Goal: Information Seeking & Learning: Learn about a topic

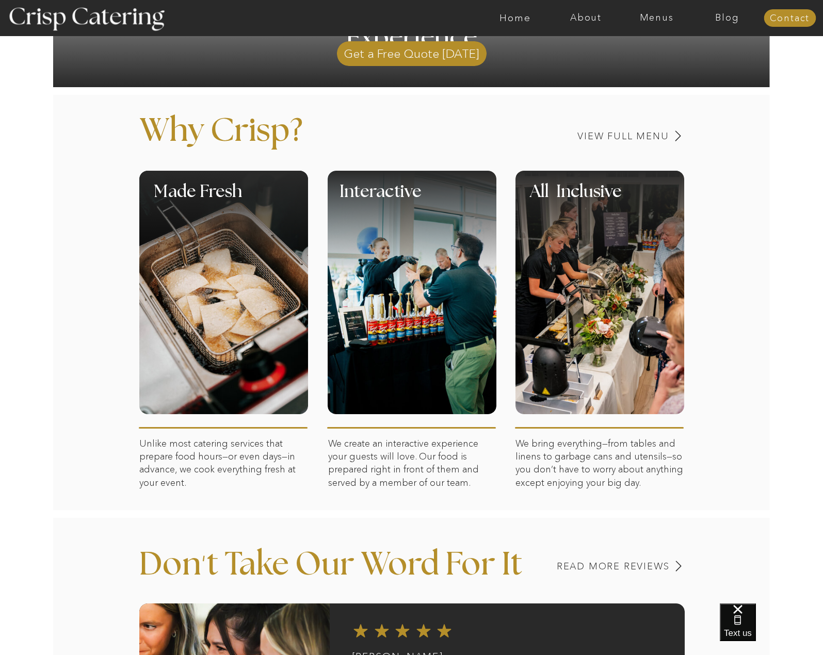
scroll to position [361, 0]
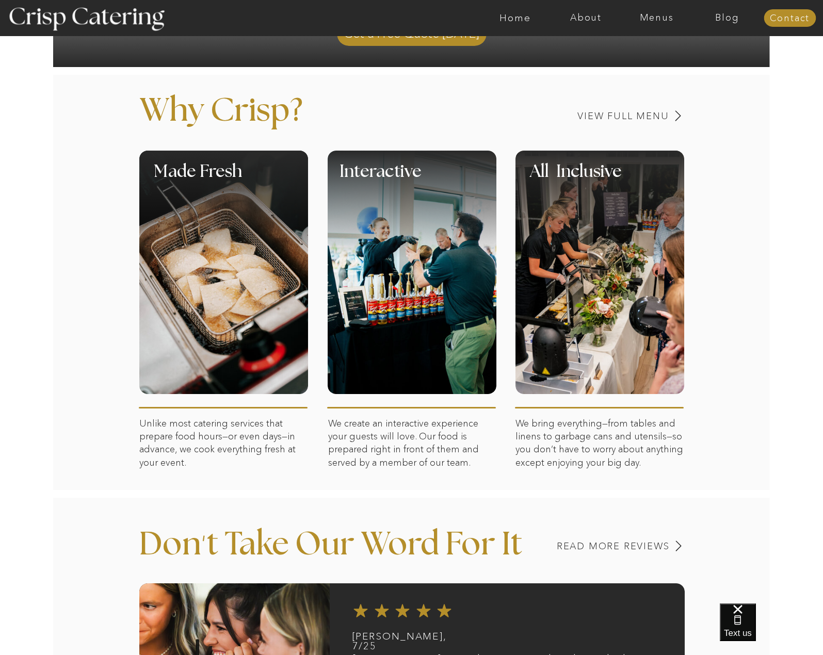
click at [408, 301] on div at bounding box center [412, 272] width 169 height 243
click at [415, 245] on div at bounding box center [412, 204] width 169 height 107
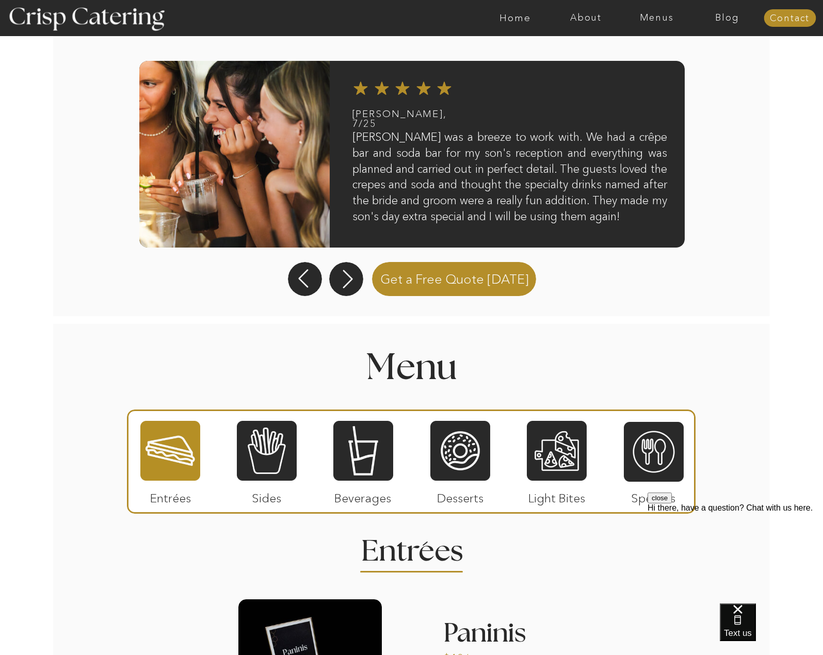
scroll to position [980, 0]
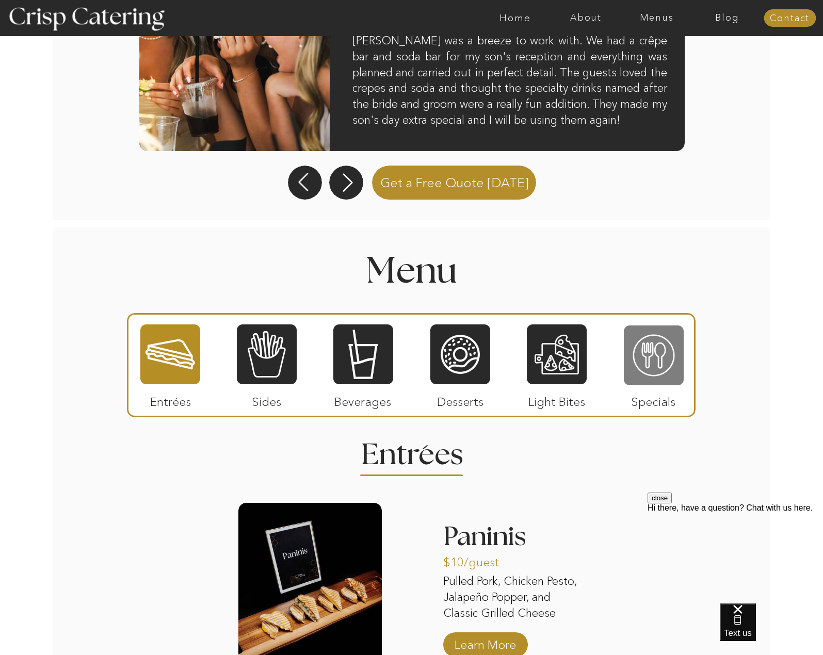
click at [641, 362] on div at bounding box center [654, 355] width 60 height 62
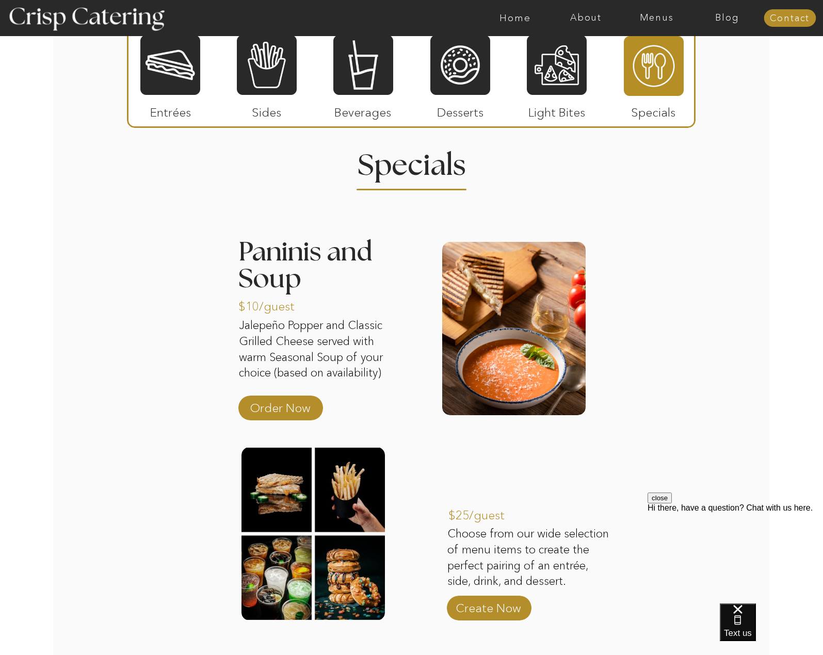
scroll to position [1424, 0]
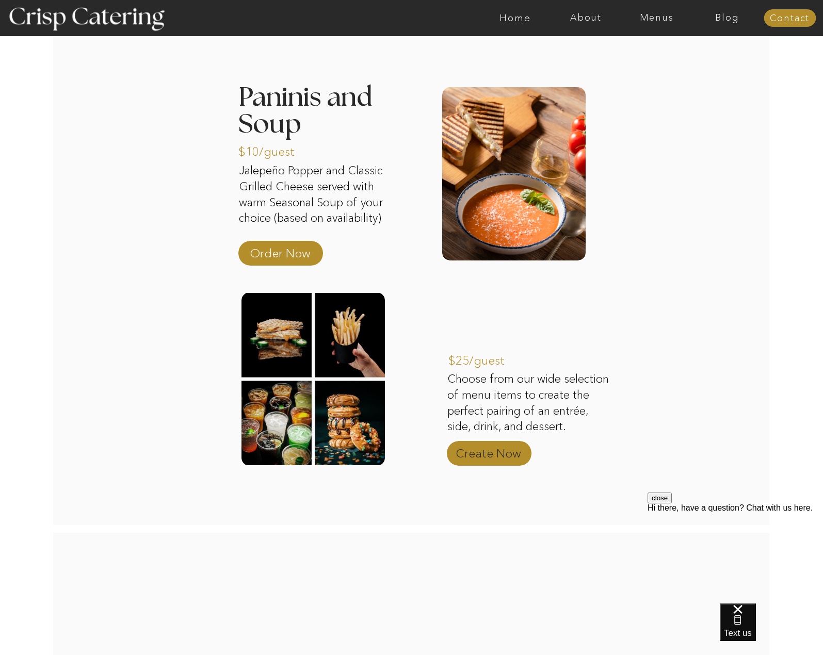
click at [510, 454] on p "Create Now" at bounding box center [488, 451] width 69 height 30
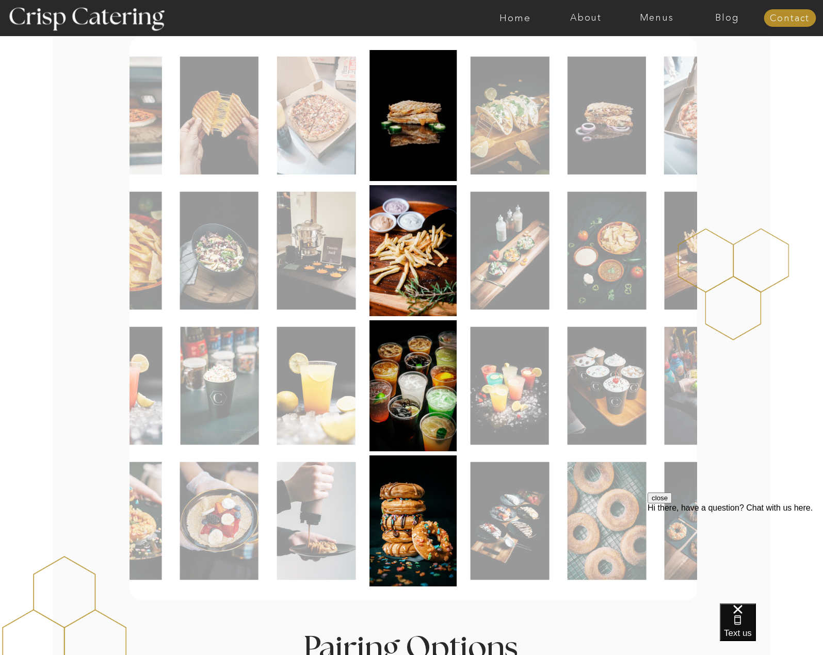
scroll to position [258, 0]
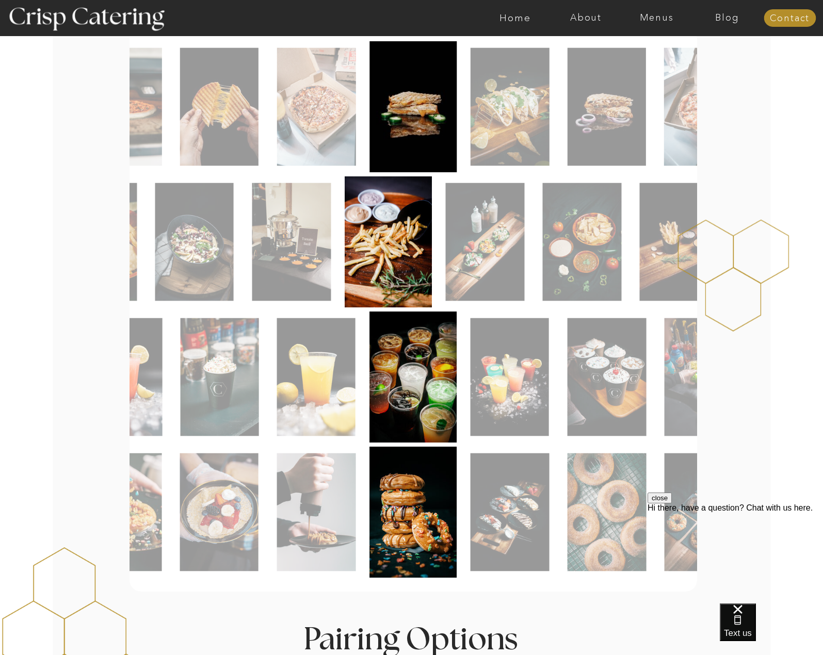
click at [402, 293] on img at bounding box center [389, 241] width 88 height 131
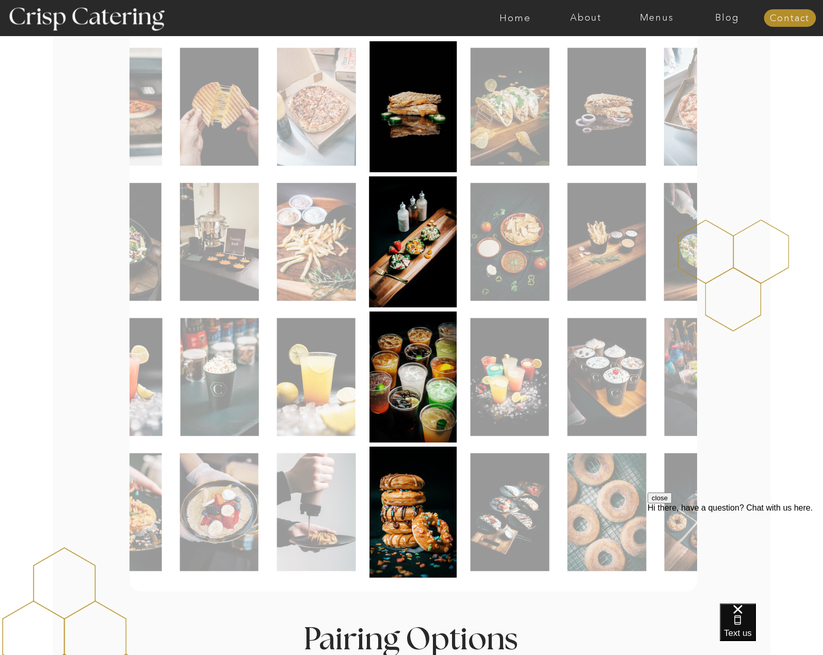
click at [417, 389] on img at bounding box center [413, 377] width 88 height 131
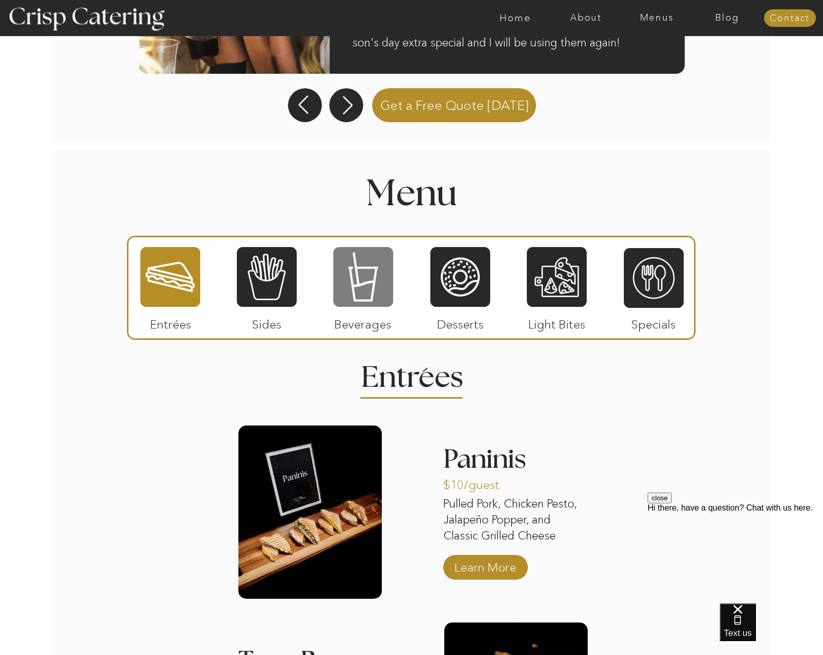
click at [348, 276] on div at bounding box center [363, 277] width 60 height 62
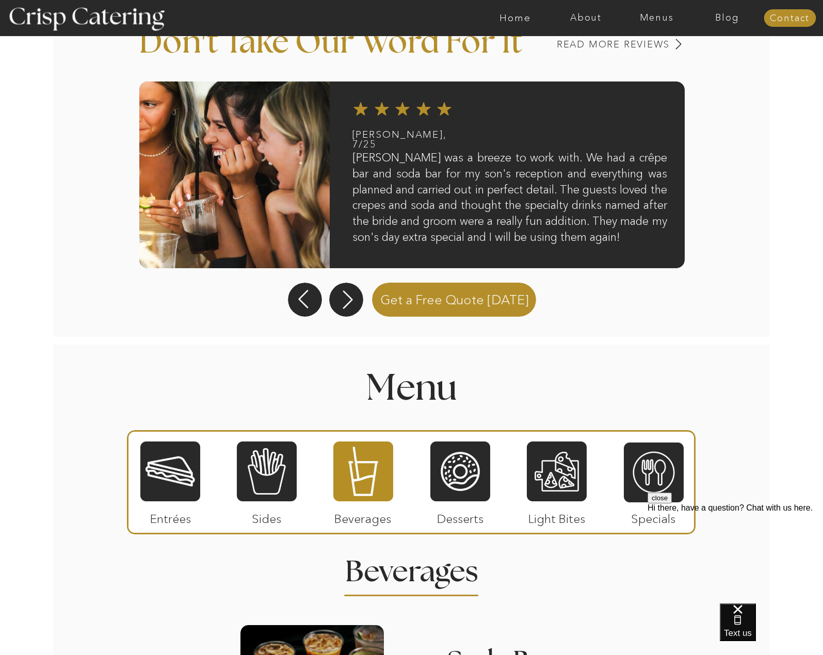
scroll to position [965, 0]
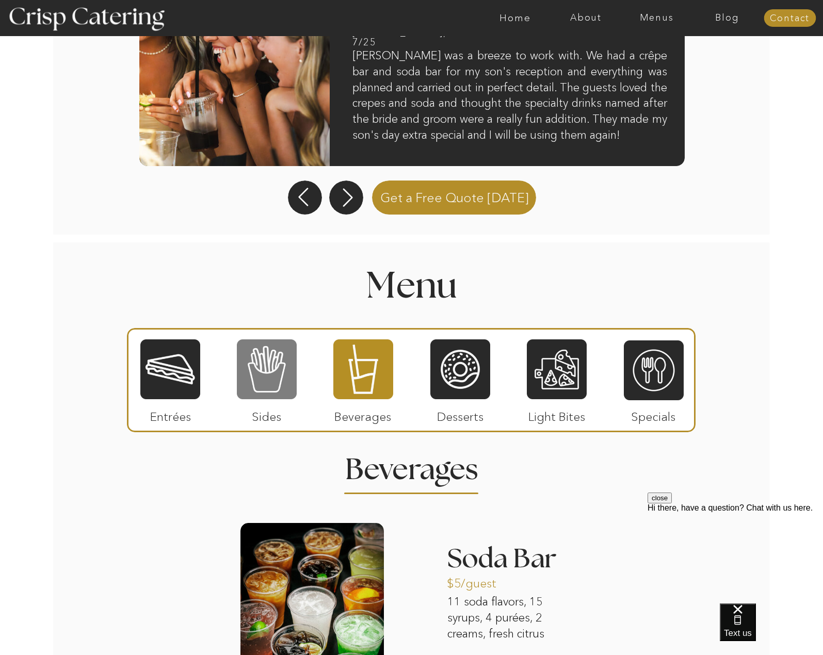
click at [279, 380] on div at bounding box center [267, 369] width 60 height 62
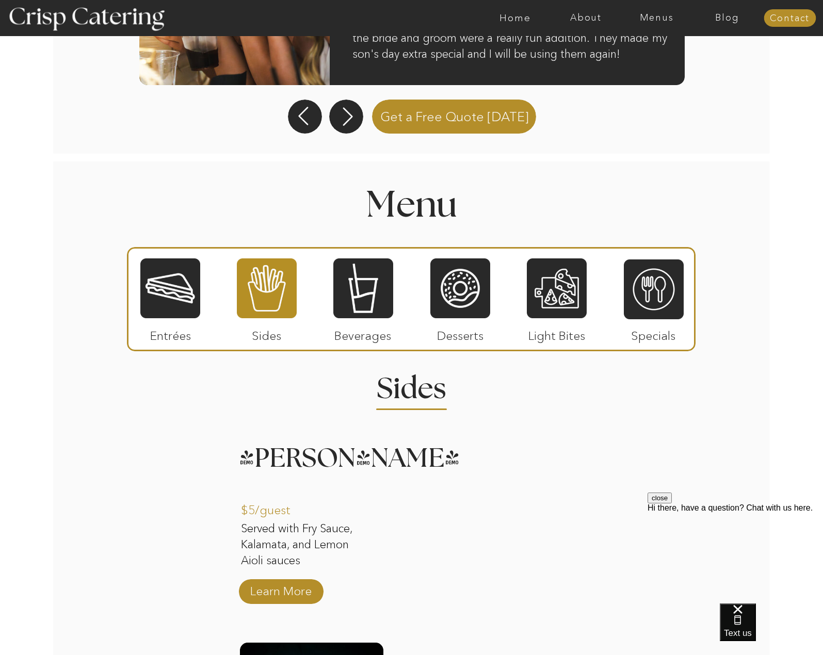
scroll to position [1022, 0]
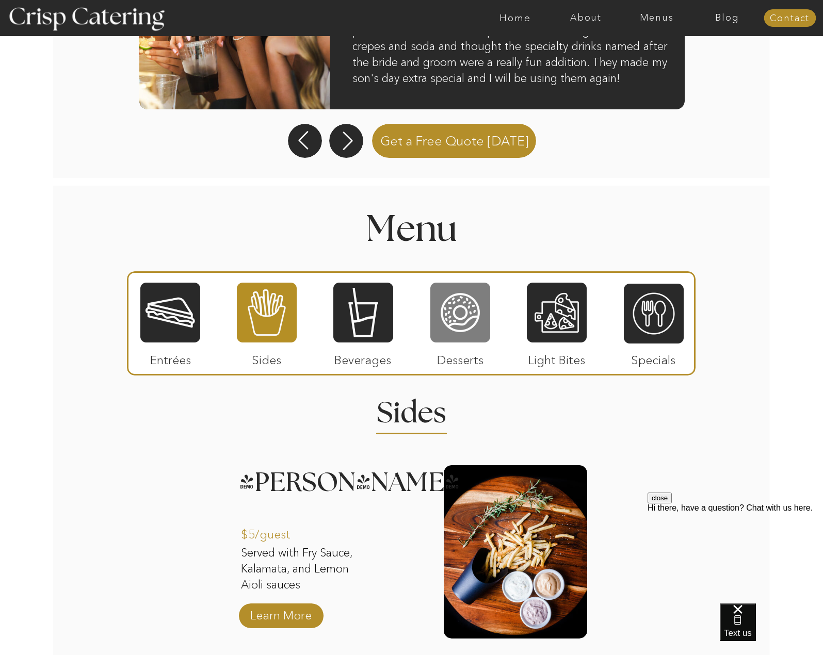
click at [463, 302] on div at bounding box center [460, 313] width 60 height 62
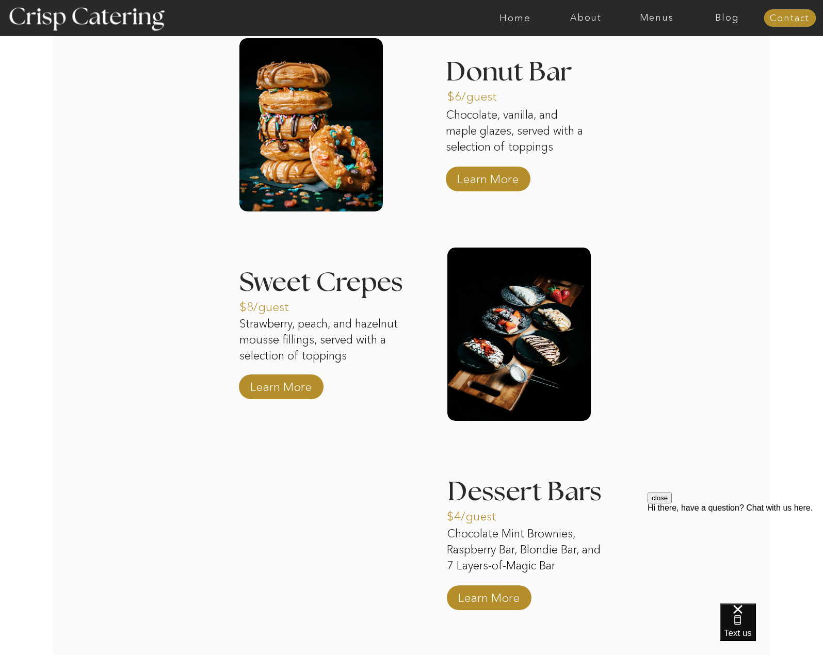
scroll to position [1399, 0]
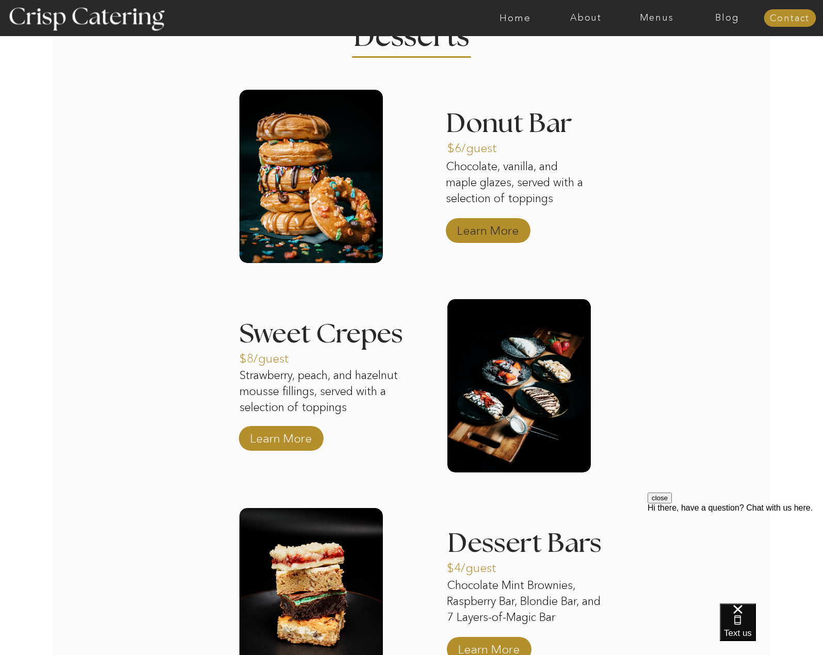
click at [470, 225] on p "Learn More" at bounding box center [487, 228] width 69 height 30
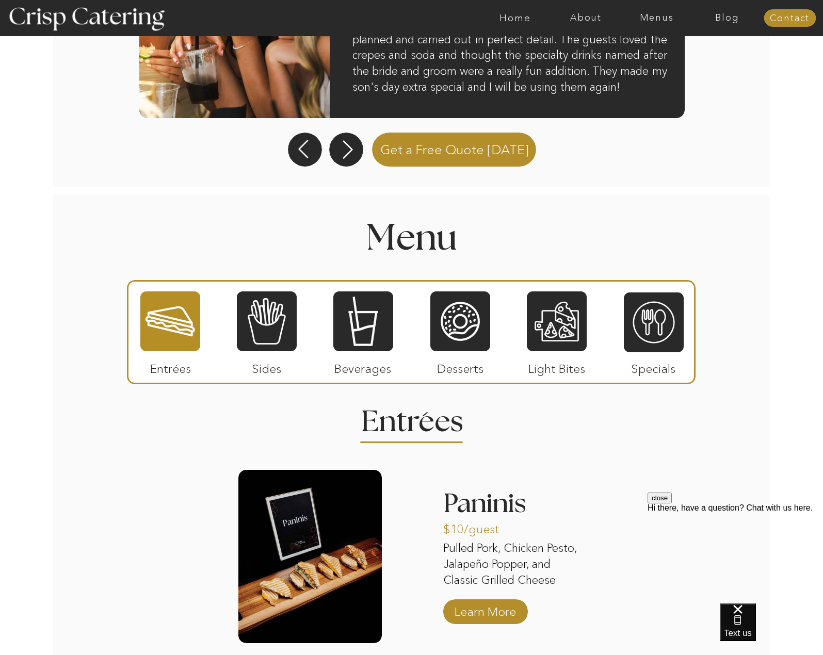
scroll to position [1006, 0]
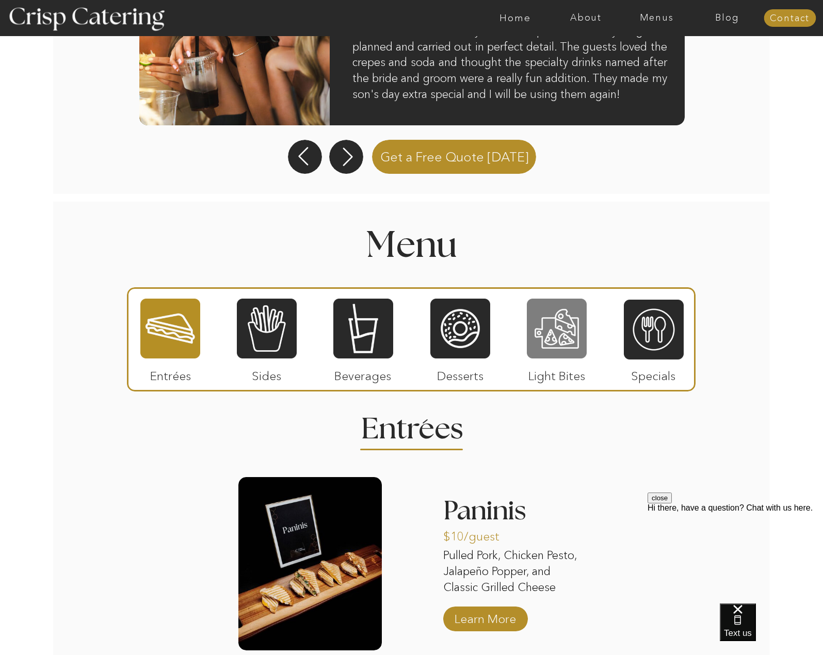
click at [543, 331] on div at bounding box center [557, 329] width 60 height 62
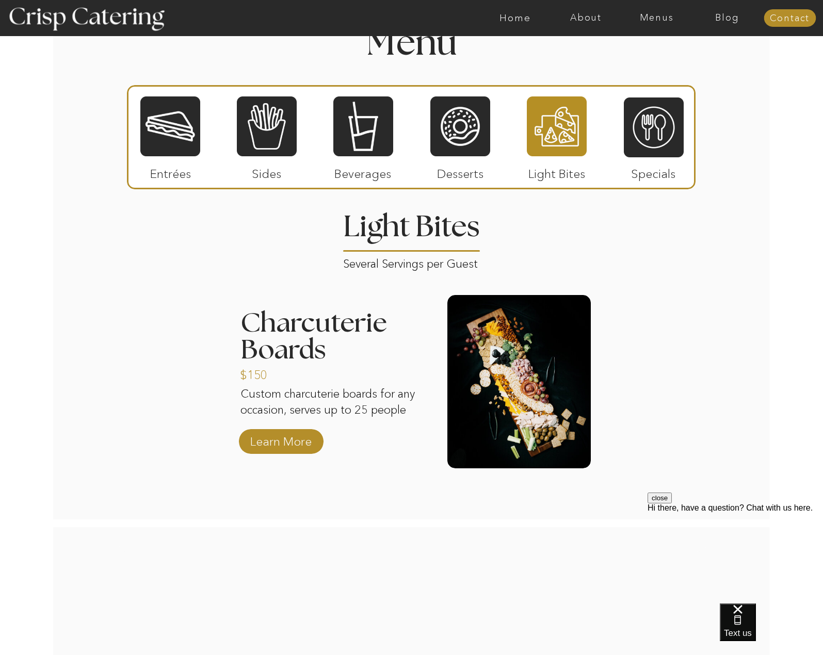
scroll to position [1203, 0]
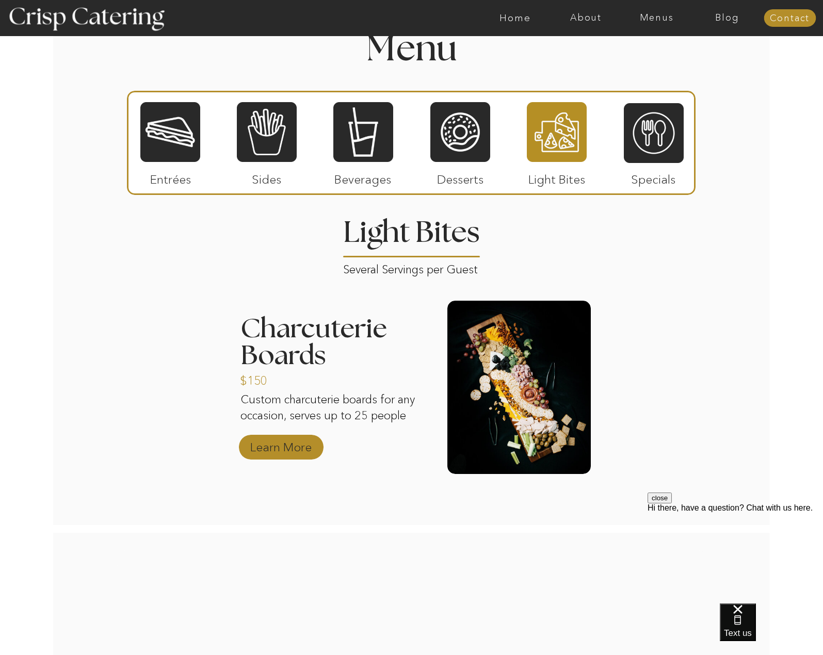
click at [275, 448] on p "Learn More" at bounding box center [281, 445] width 69 height 30
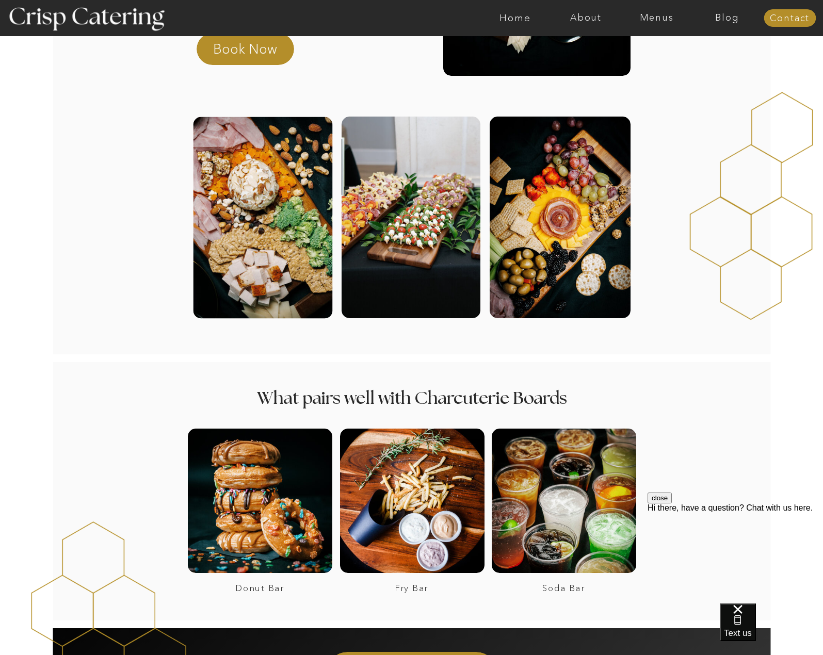
scroll to position [516, 0]
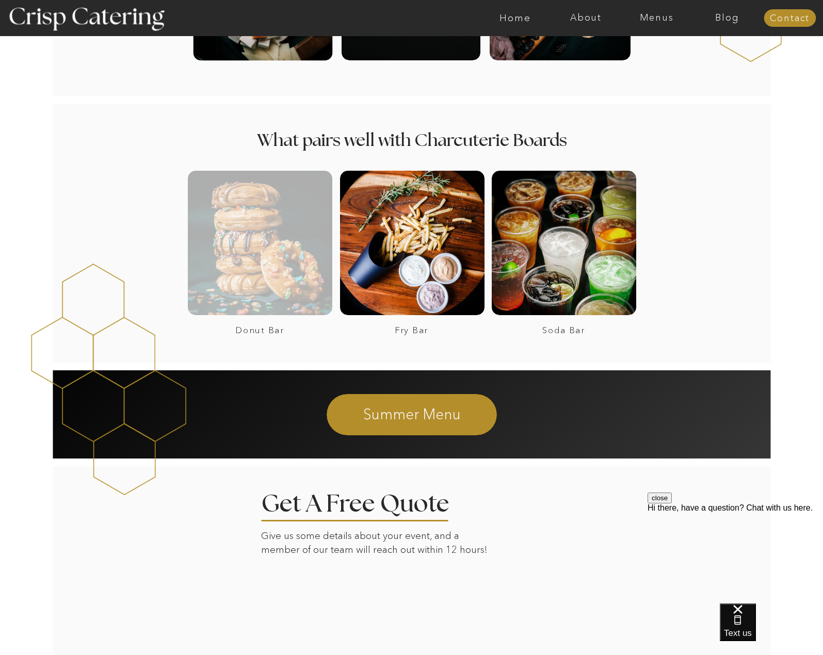
click at [274, 290] on div at bounding box center [260, 243] width 144 height 144
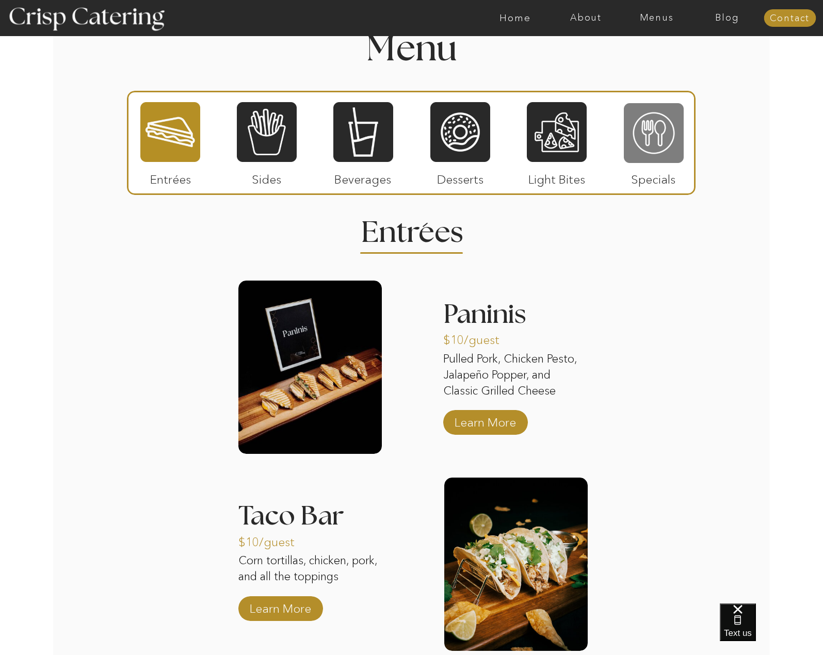
click at [646, 149] on div at bounding box center [654, 133] width 60 height 62
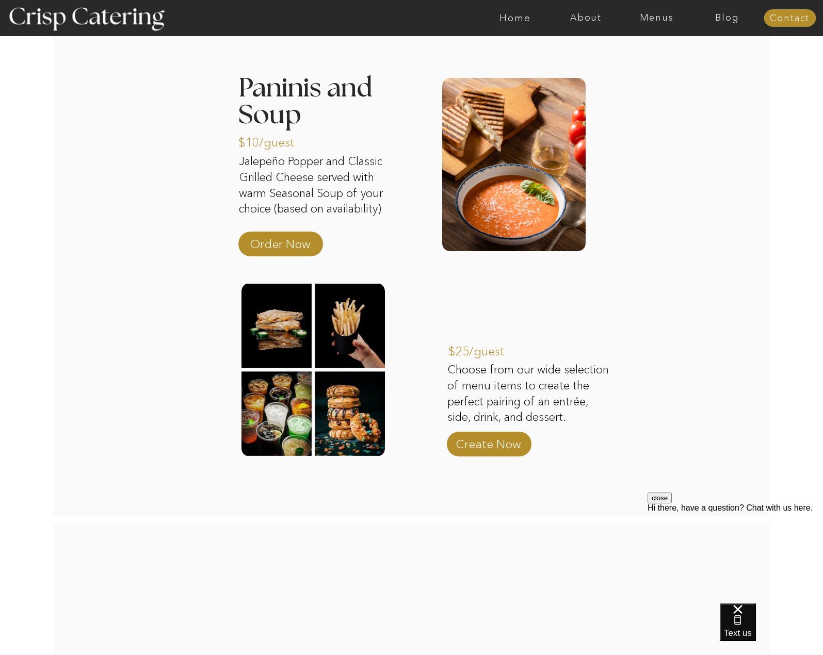
scroll to position [1460, 0]
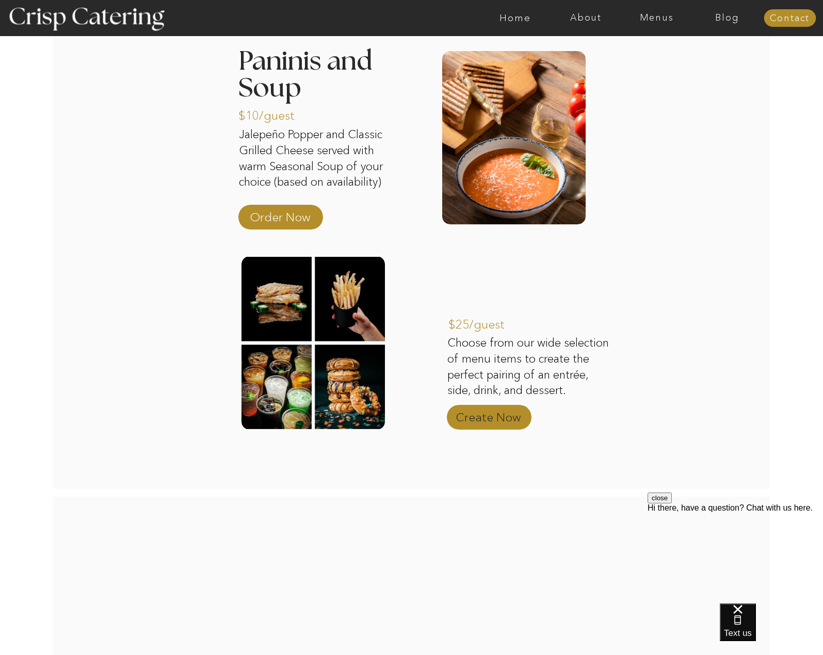
click at [470, 416] on p "Create Now" at bounding box center [488, 415] width 69 height 30
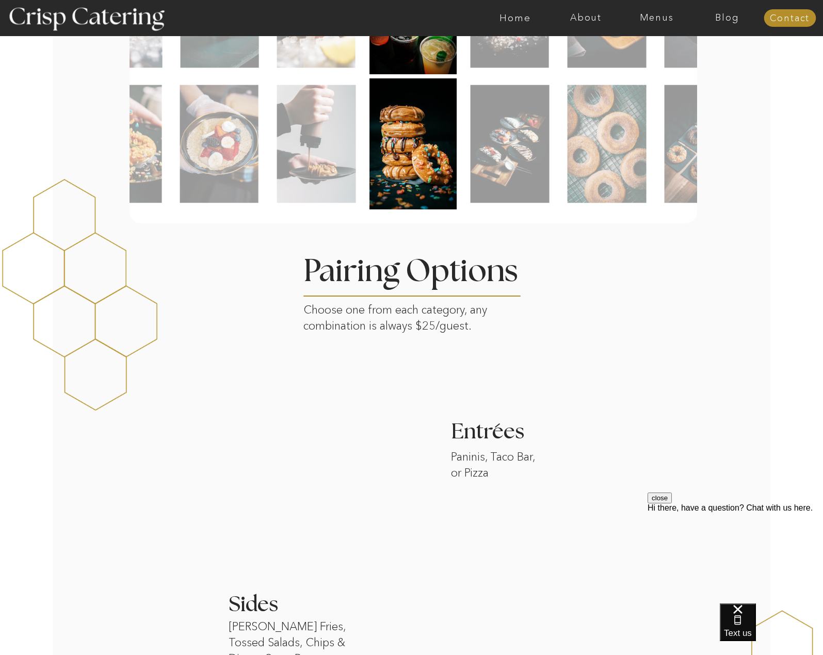
scroll to position [774, 0]
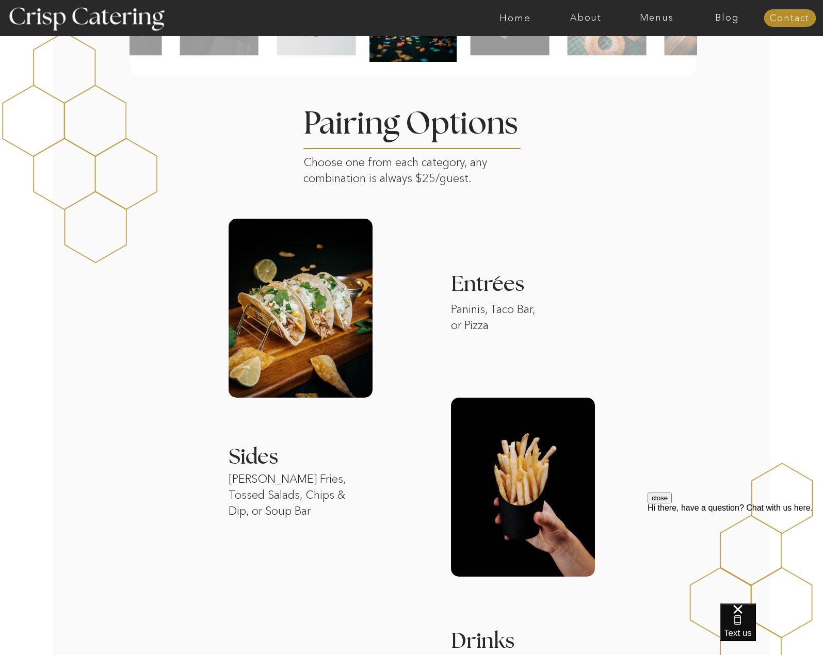
drag, startPoint x: 313, startPoint y: 512, endPoint x: 227, endPoint y: 486, distance: 89.6
click at [227, 486] on div "About Home Menus Contact Blog About Crisp Crisp Cares Reviews faq About Home Me…" at bounding box center [411, 382] width 823 height 2313
click at [303, 502] on p "[PERSON_NAME] Fries, Tossed Salads, Chips & Dip, or Soup Bar" at bounding box center [298, 503] width 138 height 62
click at [315, 515] on p "[PERSON_NAME] Fries, Tossed Salads, Chips & Dip, or Soup Bar" at bounding box center [298, 503] width 138 height 62
drag, startPoint x: 311, startPoint y: 510, endPoint x: 231, endPoint y: 485, distance: 84.2
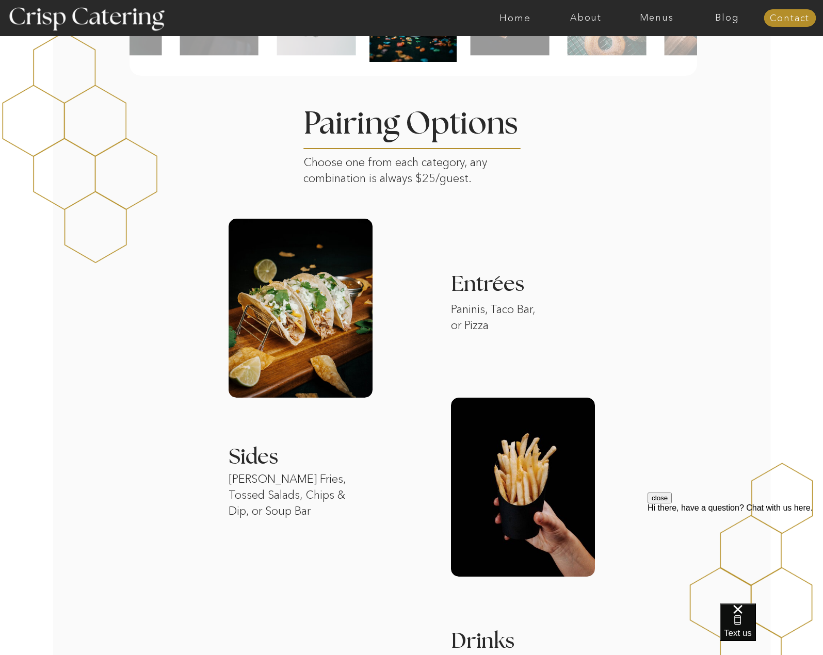
click at [231, 485] on p "Rosemary Garlic Fries, Tossed Salads, Chips & Dip, or Soup Bar" at bounding box center [298, 503] width 138 height 62
copy p "Rosemary Garlic Fries, Tossed Salads, Chips & Dip, or Soup Bar"
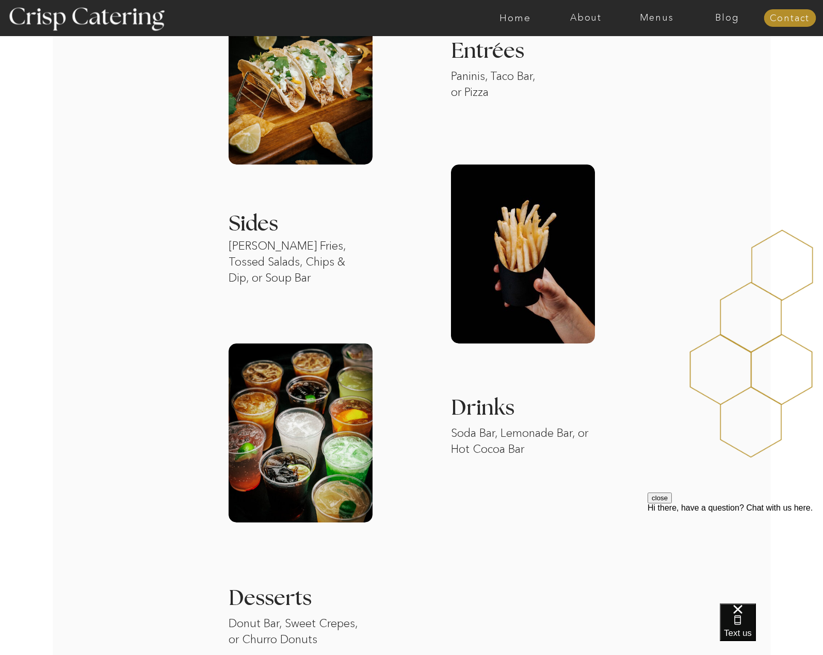
scroll to position [1083, 0]
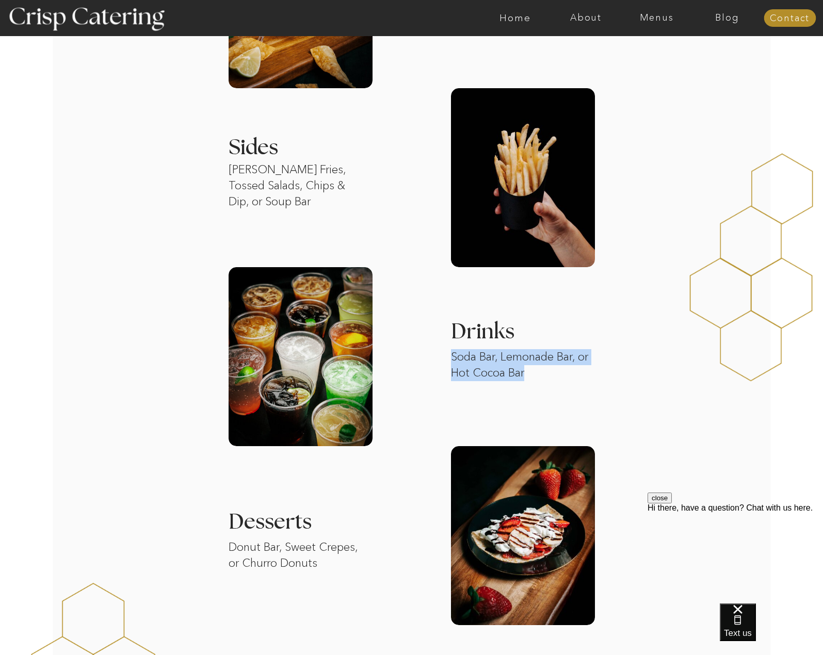
drag, startPoint x: 542, startPoint y: 371, endPoint x: 453, endPoint y: 356, distance: 89.6
click at [453, 356] on p "Soda Bar, Lemonade Bar, or Hot Cocoa Bar" at bounding box center [521, 374] width 140 height 50
copy p "Soda Bar, Lemonade Bar, or Hot Cocoa Bar"
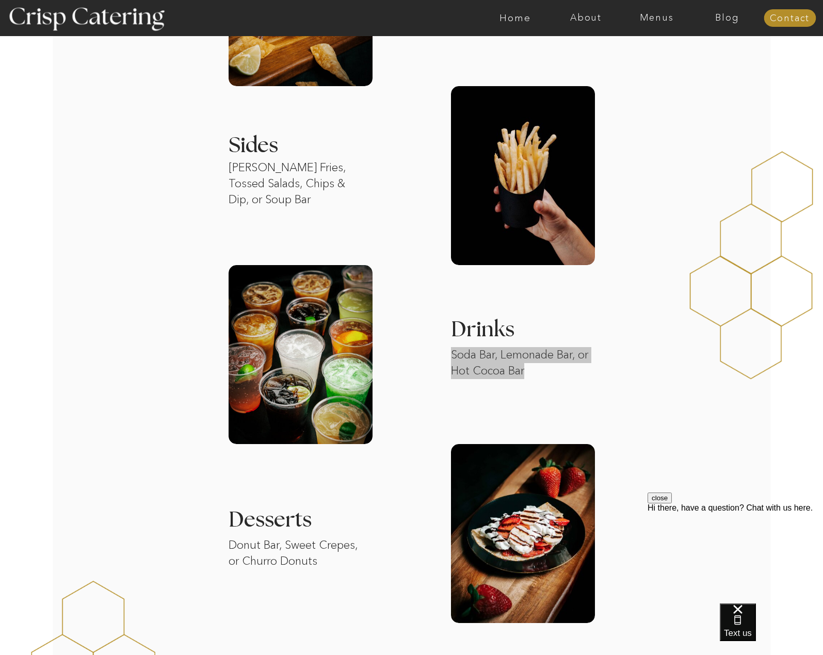
scroll to position [1341, 0]
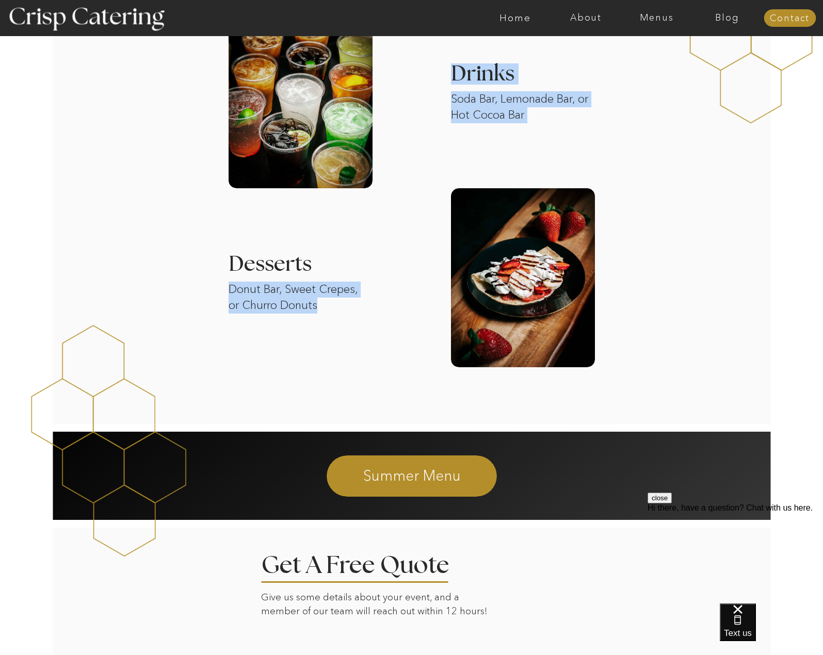
drag, startPoint x: 319, startPoint y: 306, endPoint x: 226, endPoint y: 296, distance: 93.4
copy div "One price, hundreds of combinations. Choose from our wide selection of menu ite…"
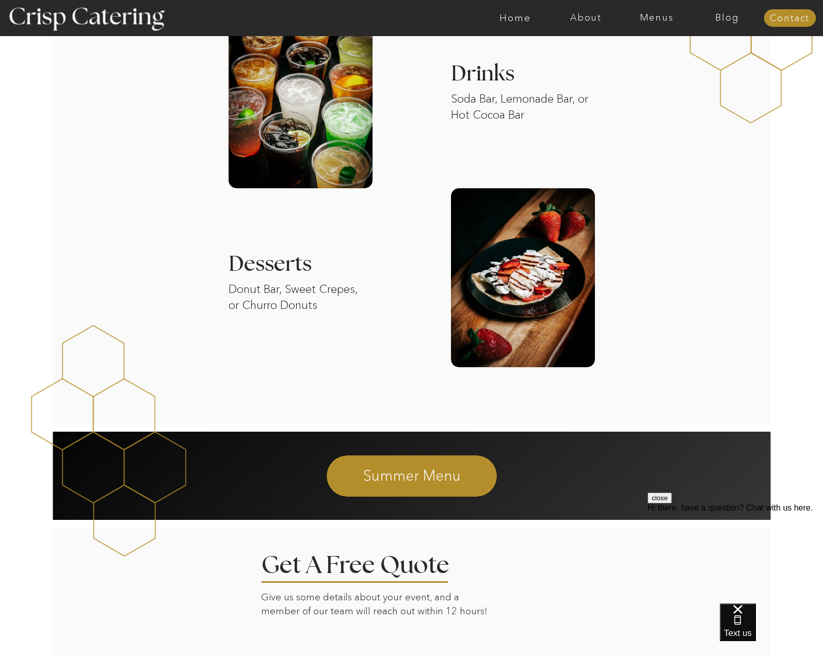
click at [306, 307] on p "Donut Bar, Sweet Crepes, or Churro Donuts" at bounding box center [298, 313] width 138 height 62
drag, startPoint x: 228, startPoint y: 289, endPoint x: 360, endPoint y: 300, distance: 132.0
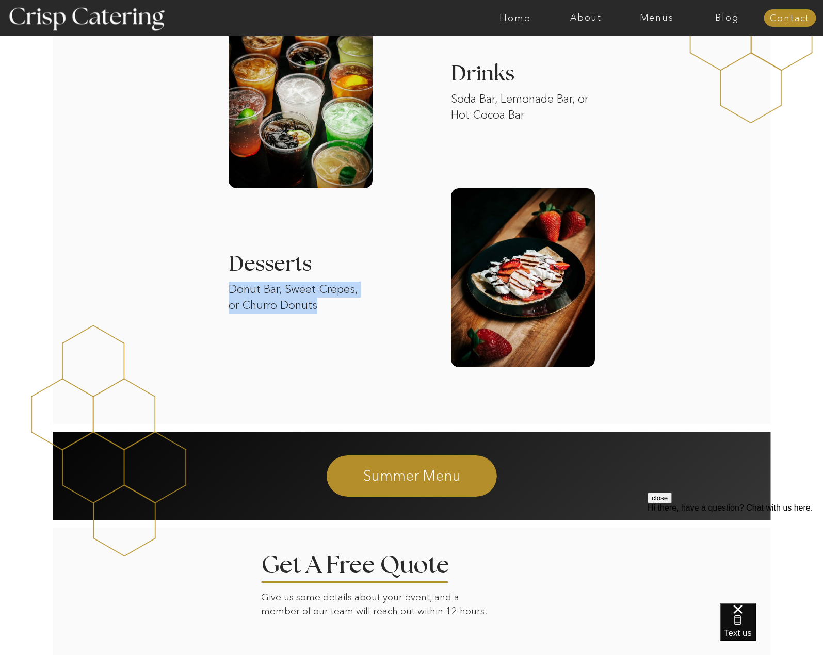
click at [365, 298] on p "Donut Bar, Sweet Crepes, or Churro Donuts" at bounding box center [298, 313] width 138 height 62
copy p "Donut Bar, Sweet Crepes, or Churro Donuts"
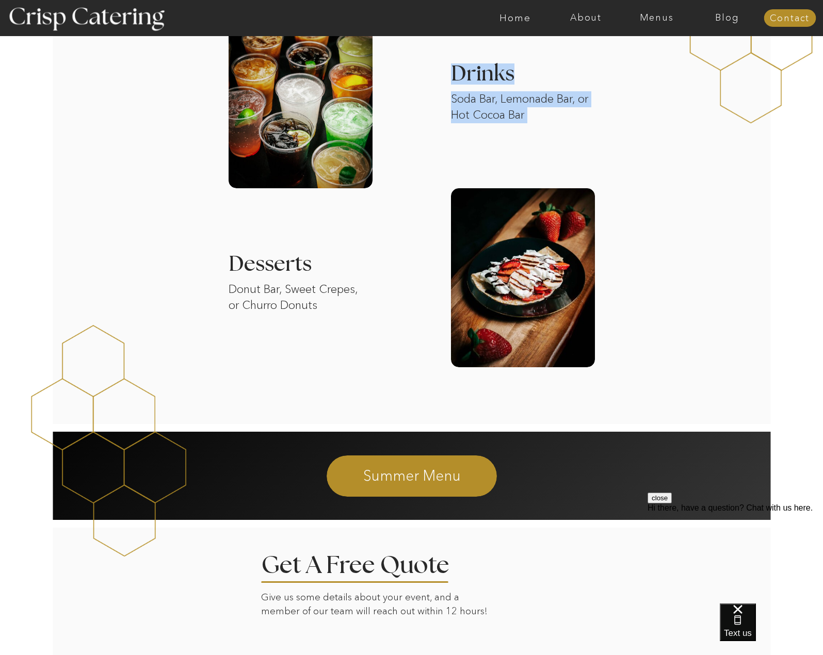
drag, startPoint x: 300, startPoint y: 119, endPoint x: 254, endPoint y: 154, distance: 58.2
drag, startPoint x: 285, startPoint y: 128, endPoint x: 190, endPoint y: 191, distance: 113.6
click at [272, 125] on div at bounding box center [301, 98] width 144 height 179
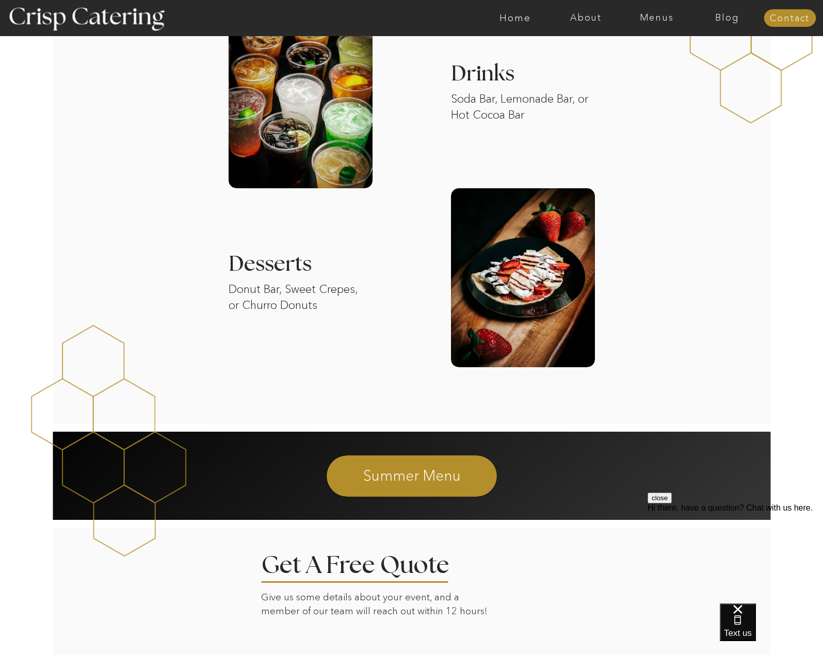
scroll to position [1032, 0]
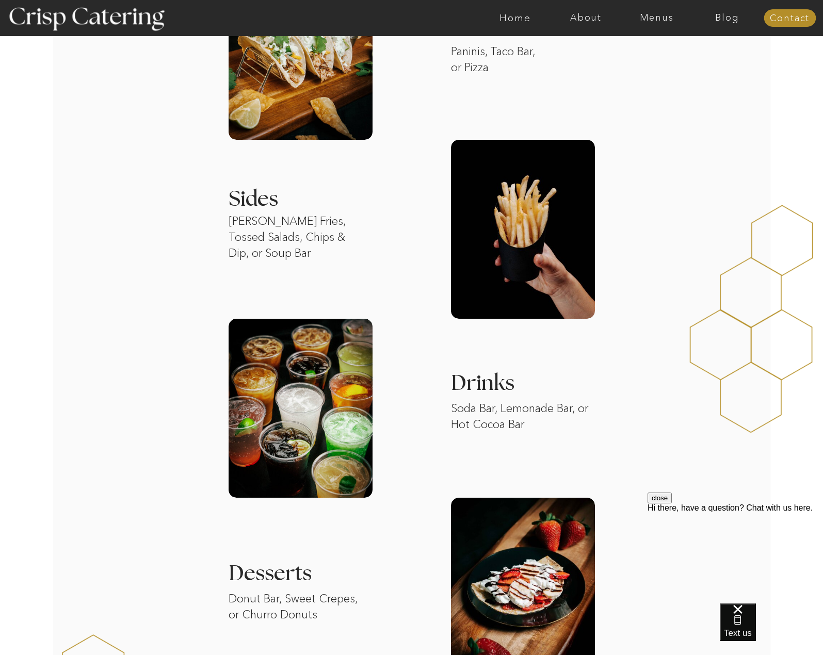
click at [486, 387] on h3 "Drinks" at bounding box center [533, 384] width 165 height 22
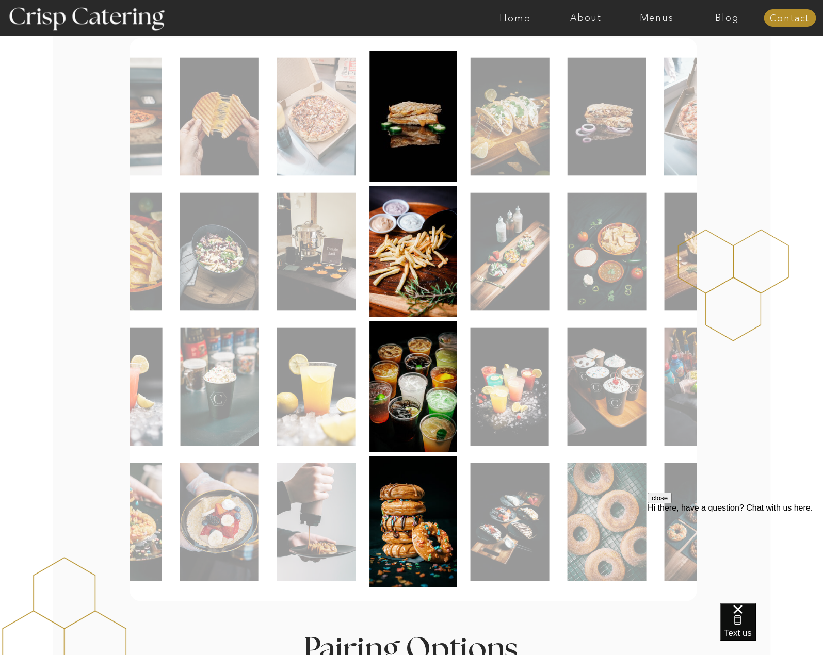
scroll to position [206, 0]
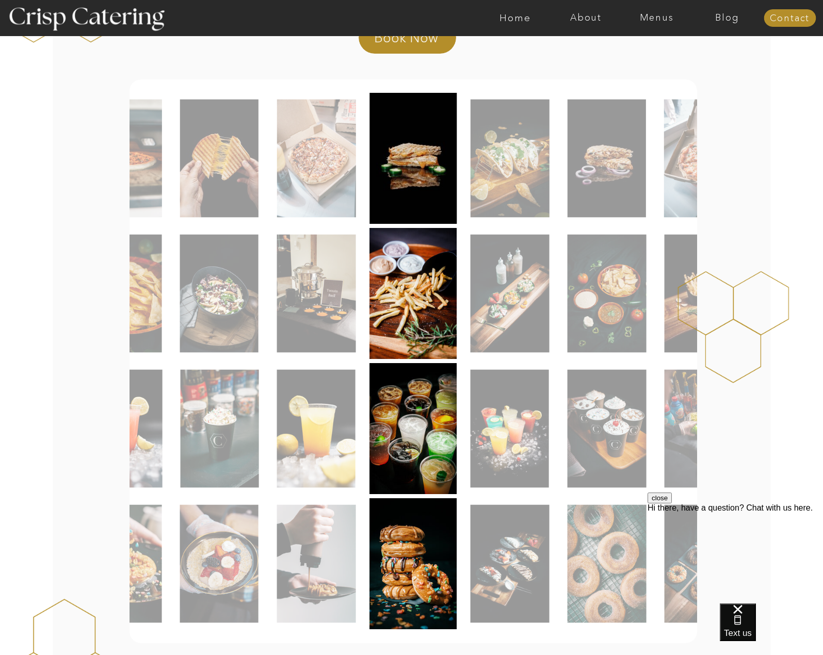
click at [408, 417] on img at bounding box center [413, 428] width 88 height 131
drag, startPoint x: 408, startPoint y: 417, endPoint x: 416, endPoint y: 285, distance: 132.4
drag, startPoint x: 416, startPoint y: 285, endPoint x: 384, endPoint y: 562, distance: 279.4
click at [224, 164] on img at bounding box center [219, 159] width 78 height 118
click at [402, 163] on img at bounding box center [412, 158] width 87 height 131
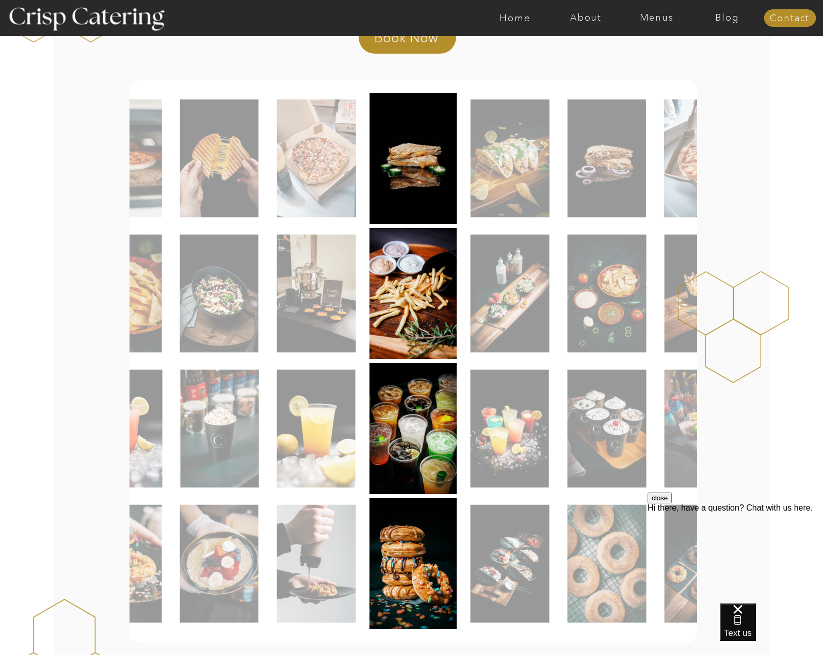
scroll to position [0, 0]
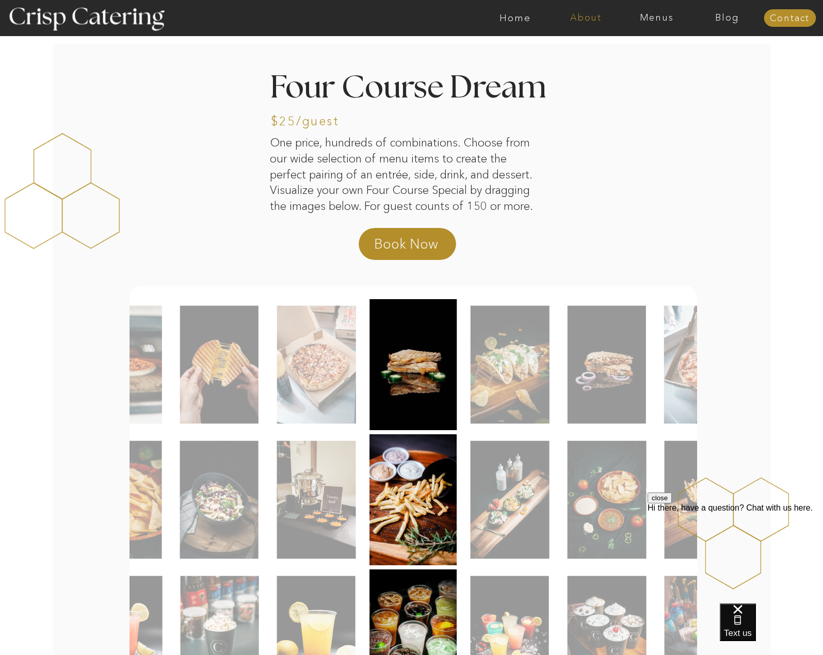
click at [578, 20] on nav "About" at bounding box center [585, 18] width 71 height 10
click at [586, 47] on nav "About Crisp" at bounding box center [588, 48] width 59 height 10
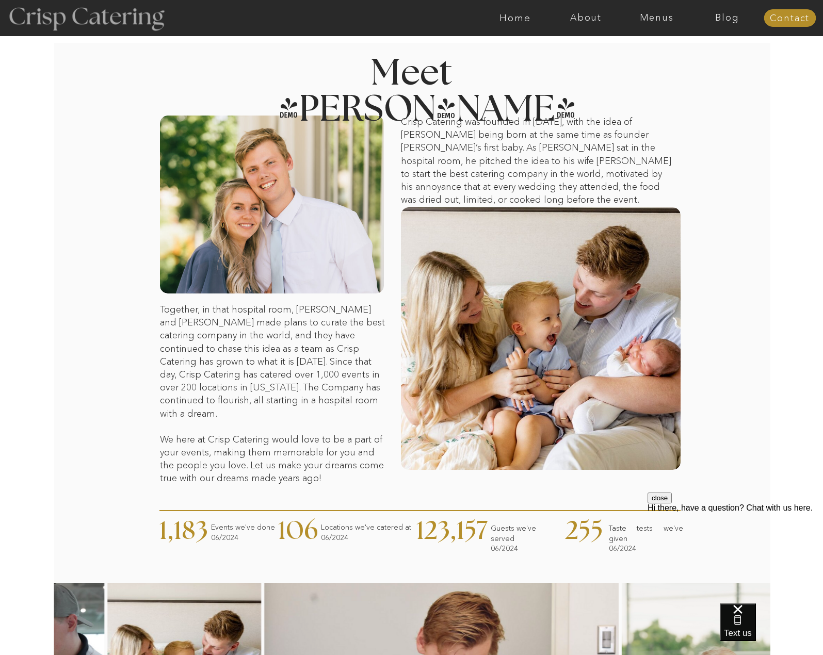
click at [93, 23] on div at bounding box center [85, 18] width 189 height 97
